Goal: Task Accomplishment & Management: Manage account settings

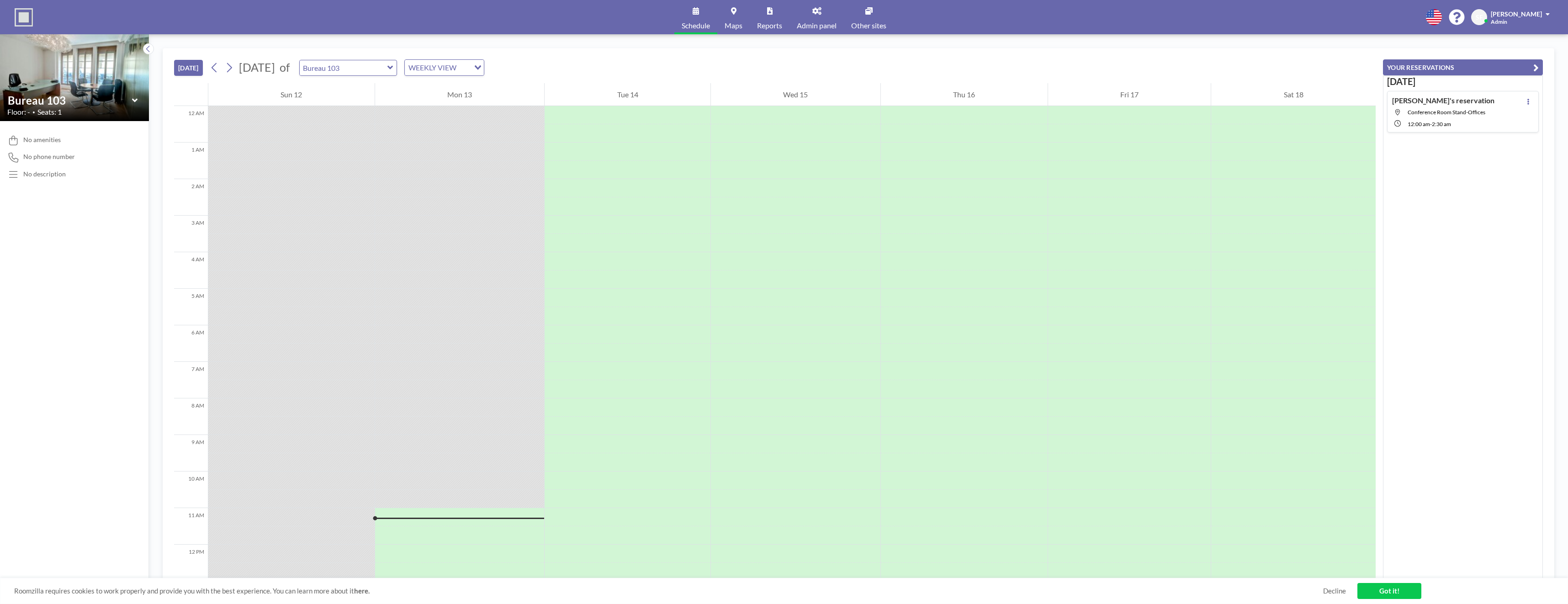
click at [1452, 117] on div "[PERSON_NAME]'s reservation Conference Room Stand-Offices 12:00 AM - 2:30 AM" at bounding box center [1443, 111] width 103 height 32
type input "Conference Room Stand-Offices"
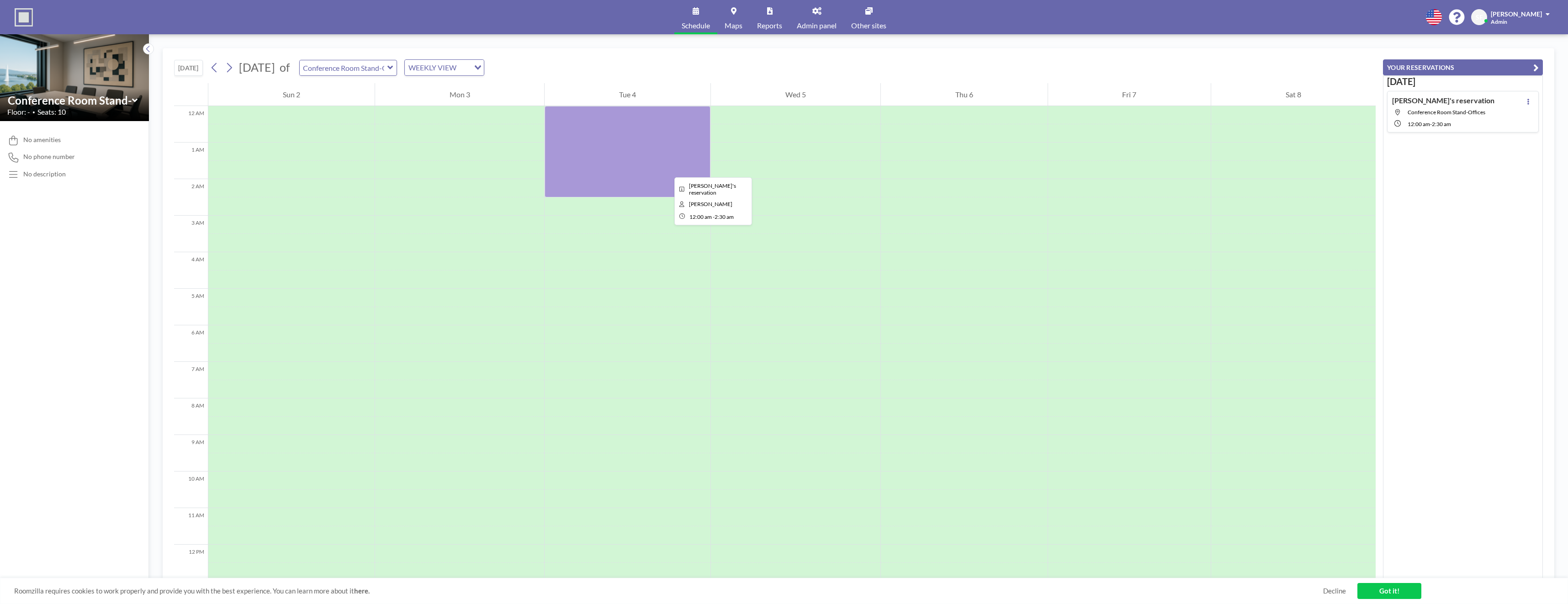
click at [666, 168] on div at bounding box center [627, 152] width 166 height 91
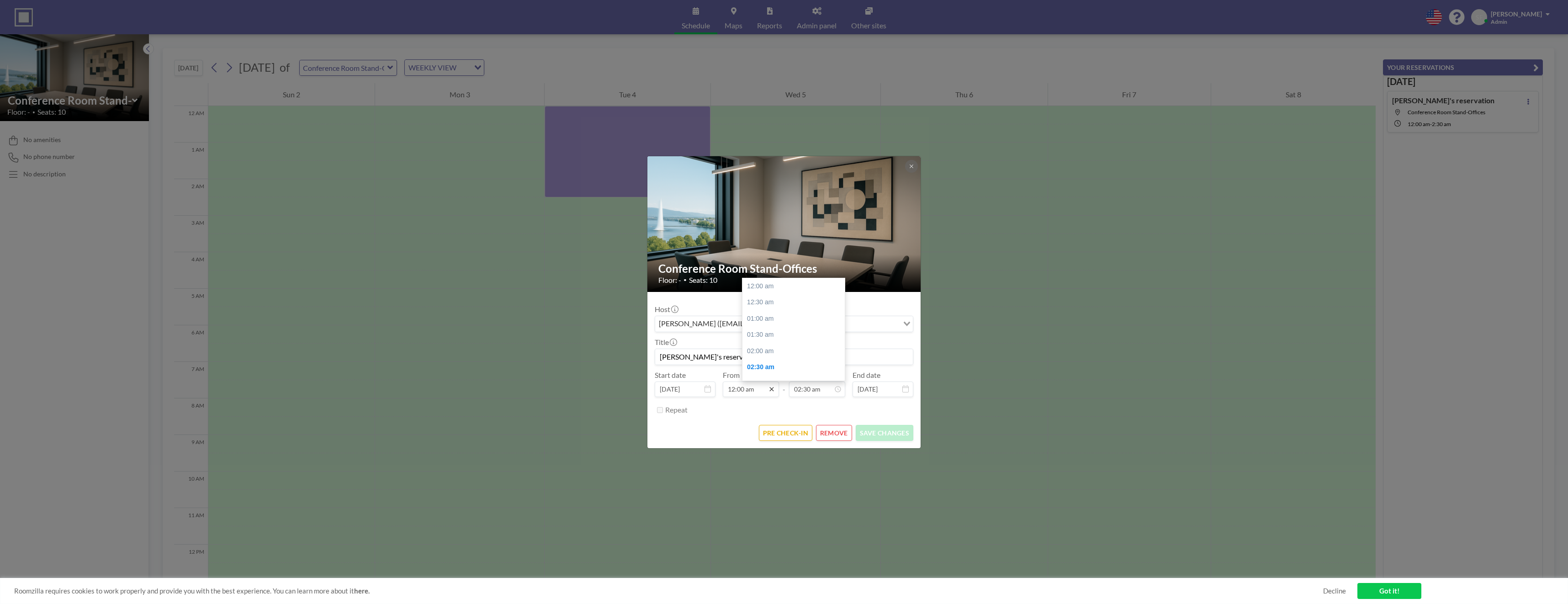
scroll to position [82, 0]
click at [741, 390] on input "12:00 am" at bounding box center [751, 389] width 56 height 16
click at [734, 391] on input "12:00 am" at bounding box center [751, 389] width 56 height 16
type input "08:00 am"
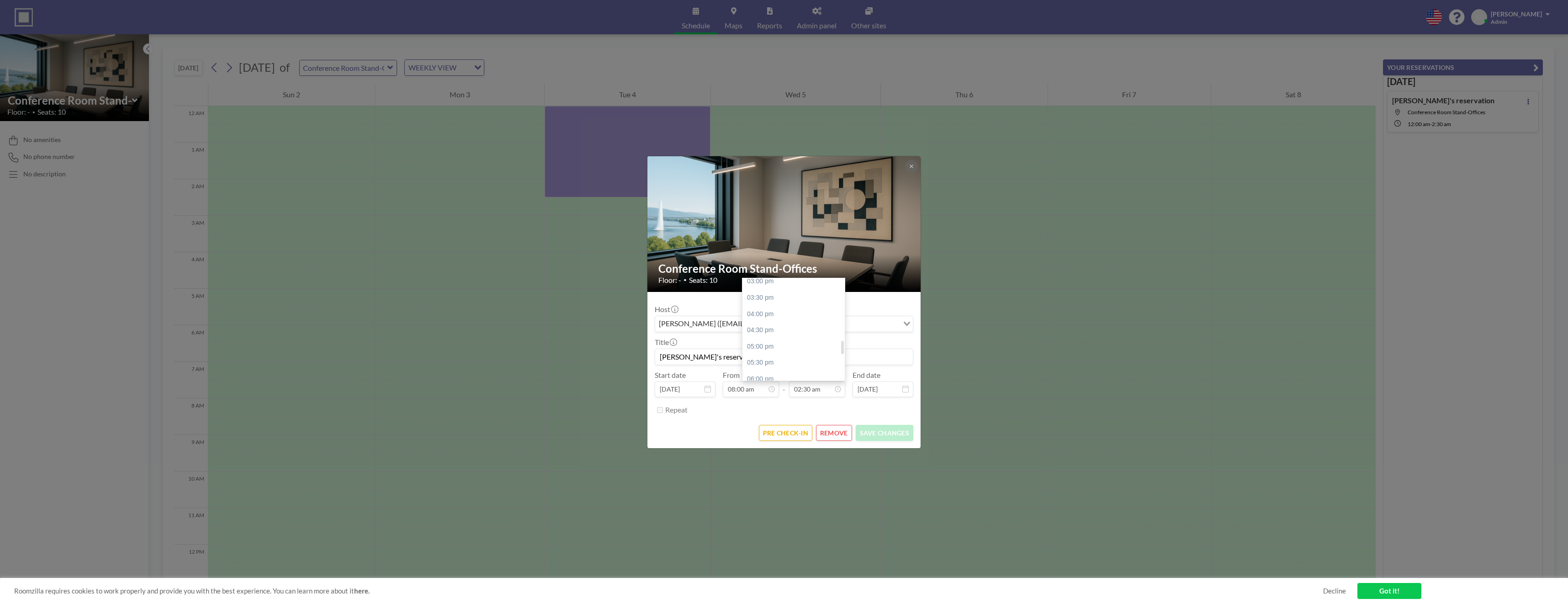
click at [770, 312] on div "04:00 pm" at bounding box center [796, 314] width 107 height 17
type input "04:00 pm"
click at [764, 416] on div "Repeat" at bounding box center [789, 409] width 248 height 15
click at [869, 430] on button "SAVE CHANGES" at bounding box center [884, 433] width 58 height 16
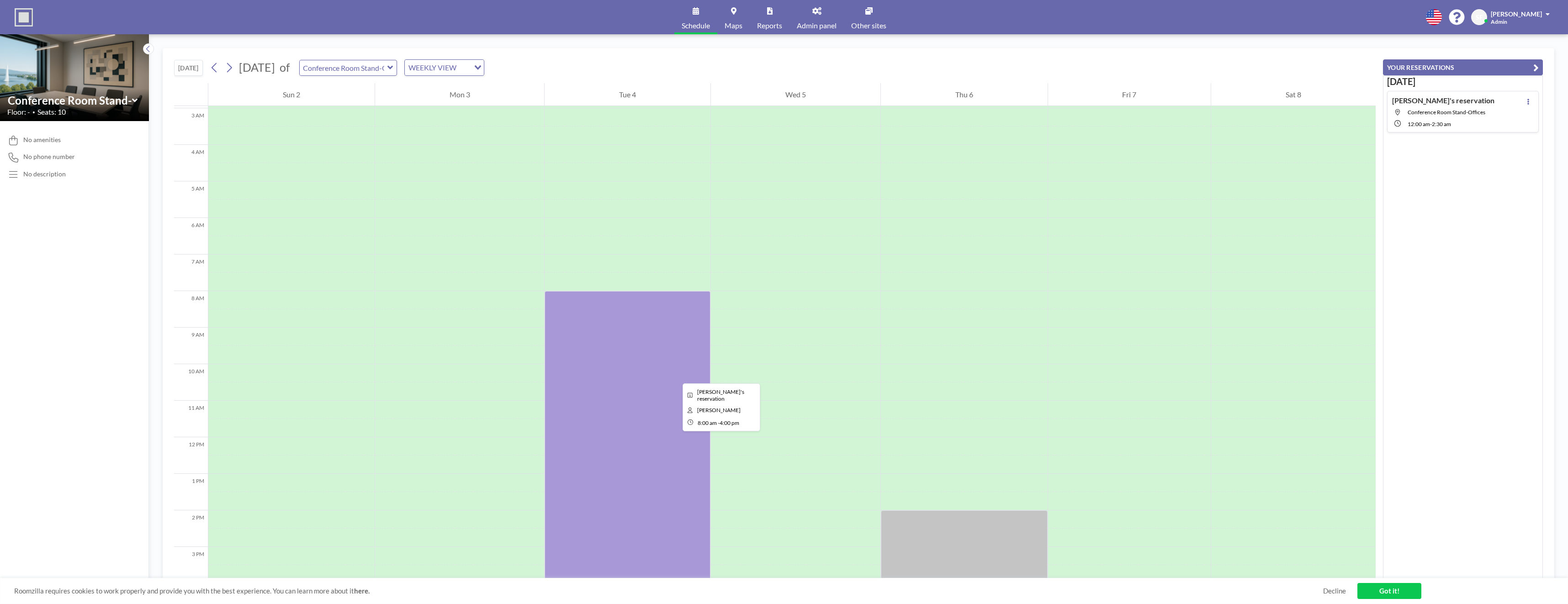
scroll to position [91, 0]
